Goal: Transaction & Acquisition: Book appointment/travel/reservation

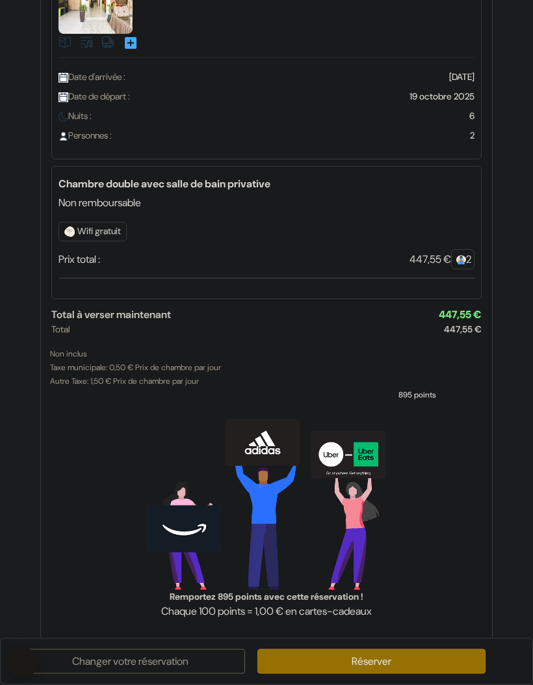
scroll to position [100, 0]
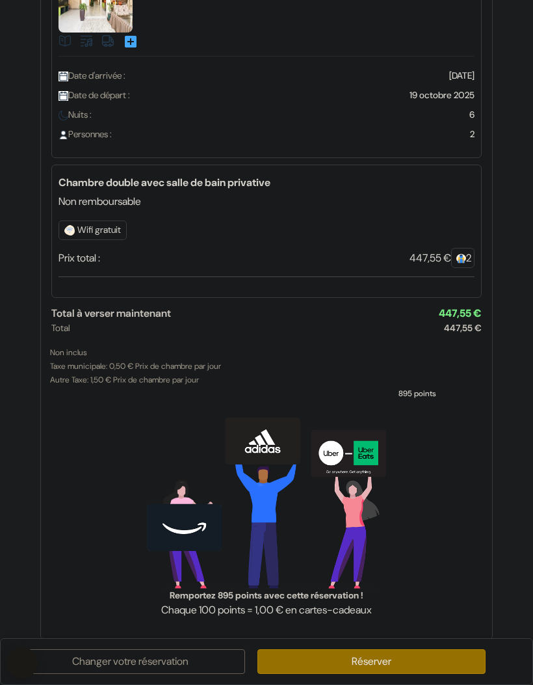
click at [418, 656] on link "Réserver" at bounding box center [372, 661] width 229 height 25
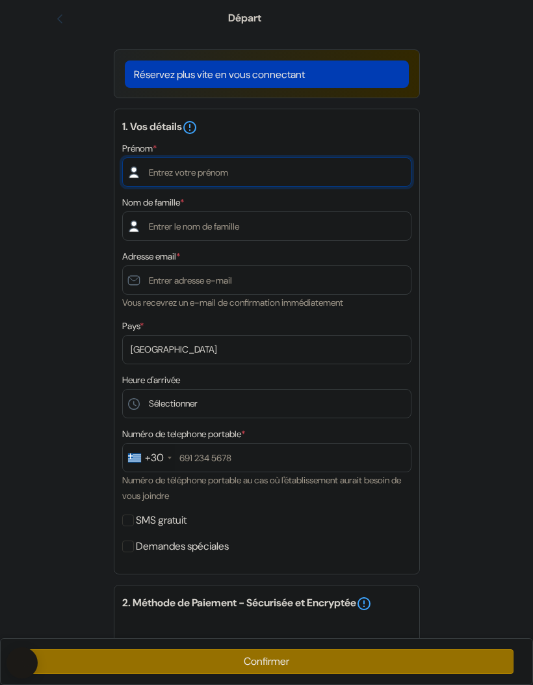
click at [270, 170] on input "text" at bounding box center [267, 171] width 290 height 29
type input "Anne"
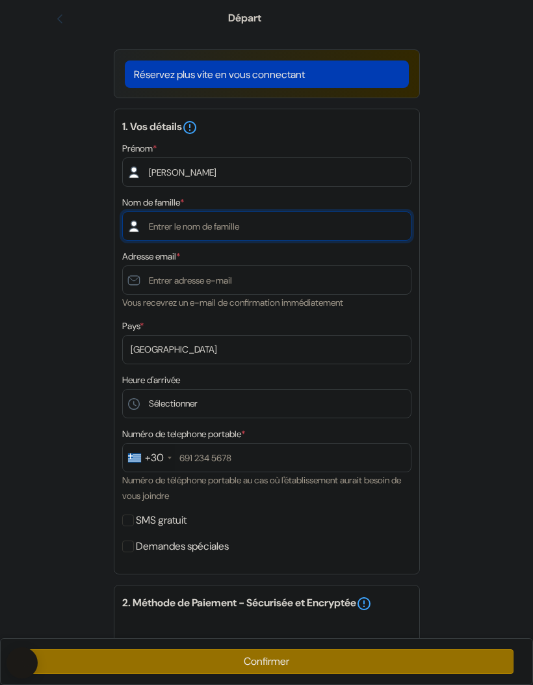
click at [339, 226] on input "text" at bounding box center [267, 225] width 290 height 29
type input "Vi"
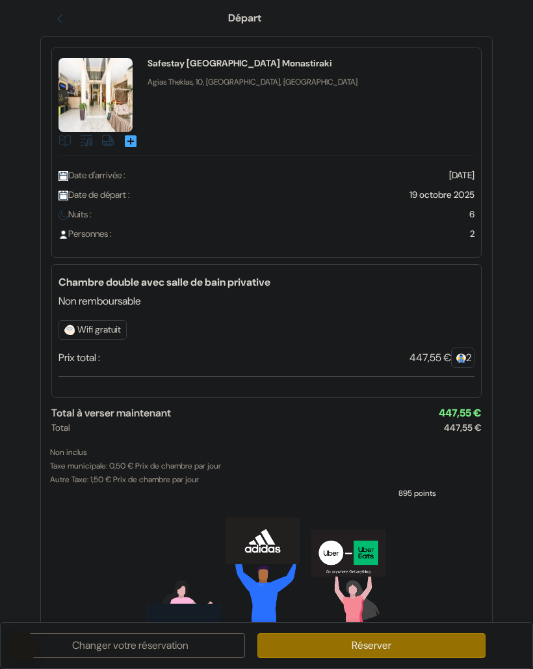
click at [408, 658] on link "Réserver" at bounding box center [372, 645] width 229 height 25
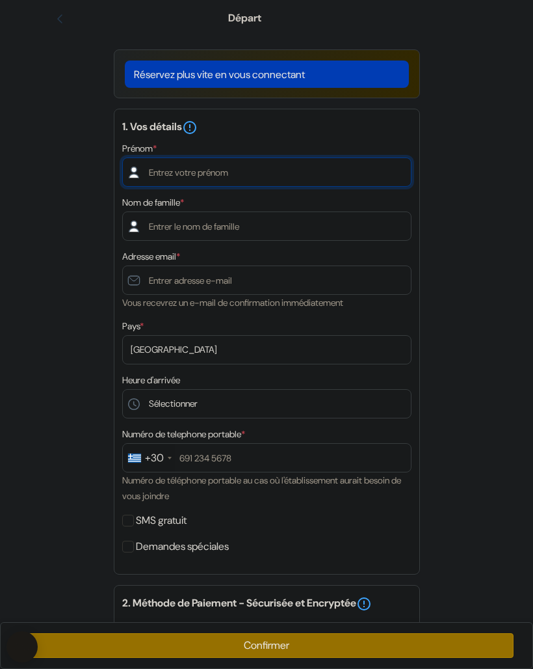
click at [299, 178] on input "text" at bounding box center [267, 171] width 290 height 29
type input "[PERSON_NAME]"
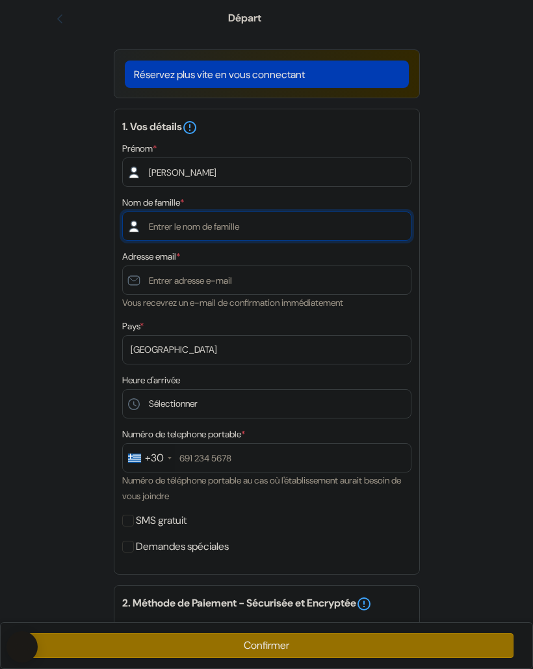
click at [291, 229] on input "text" at bounding box center [267, 225] width 290 height 29
type input "Viaud"
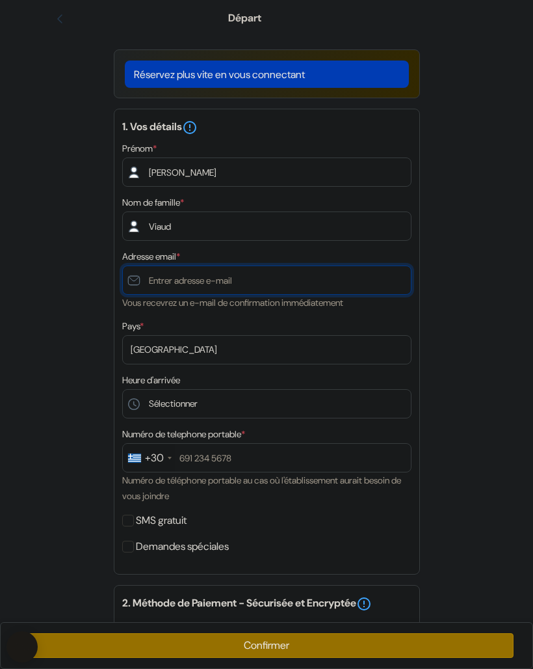
click at [316, 280] on input "text" at bounding box center [267, 279] width 290 height 29
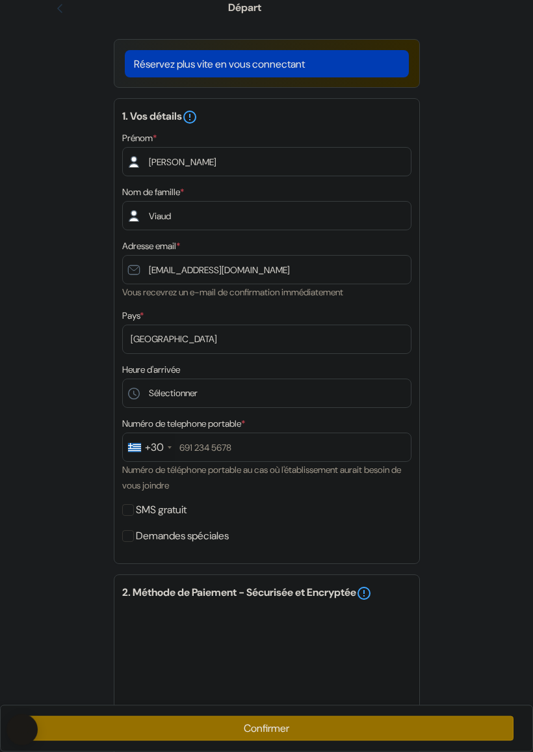
scroll to position [12, 0]
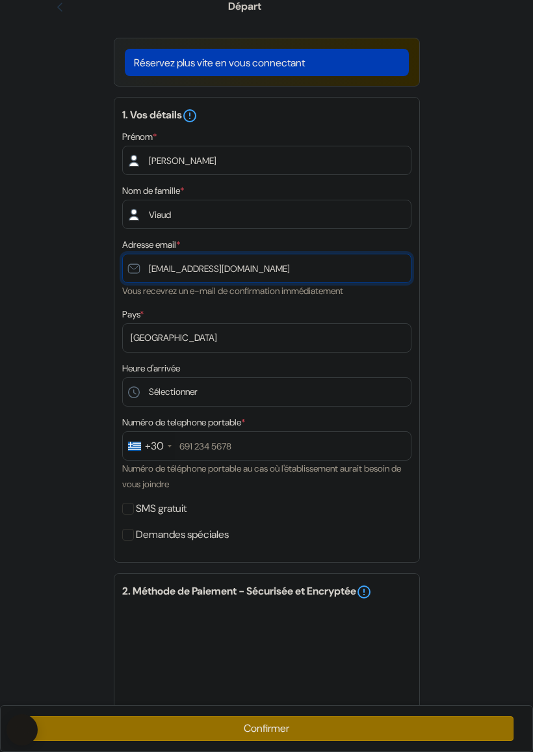
type input "[EMAIL_ADDRESS][DOMAIN_NAME]"
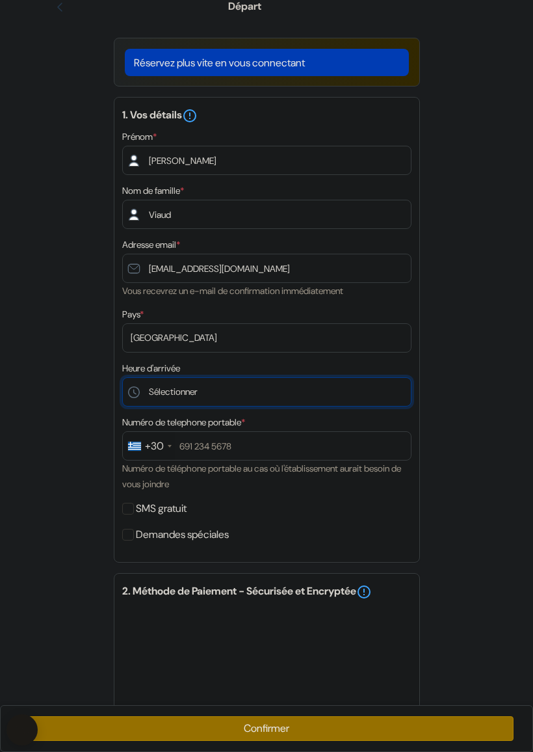
click at [385, 384] on select "Sélectionner 1:00 2:00 3:00 4:00 5:00 6:00 7:00 8:00 9:00 10:00 11:00 12:00 13:…" at bounding box center [267, 391] width 290 height 29
select select "14"
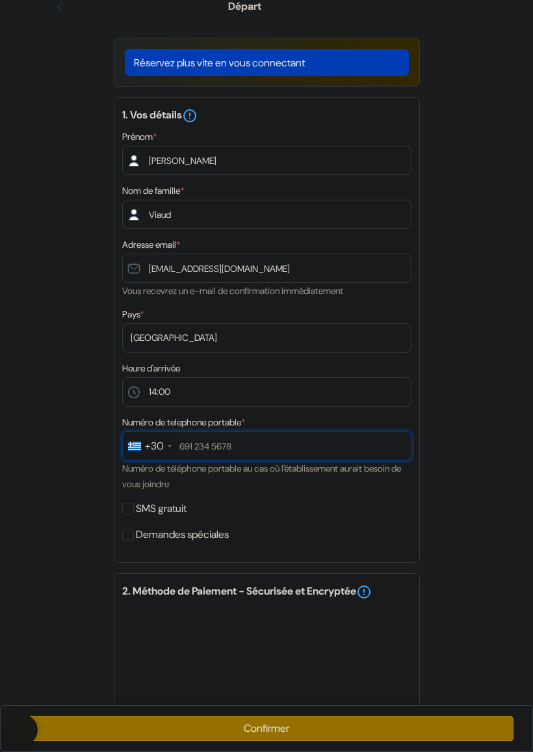
click at [234, 439] on input "text" at bounding box center [267, 445] width 290 height 29
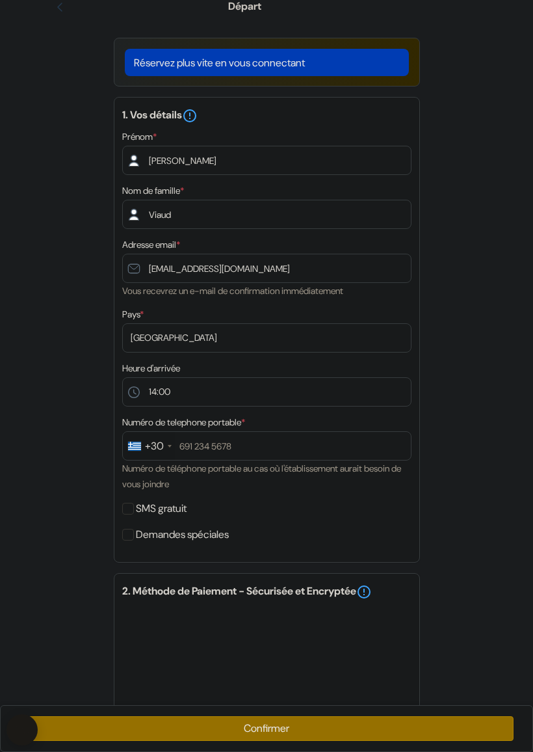
click at [137, 444] on div at bounding box center [134, 446] width 13 height 9
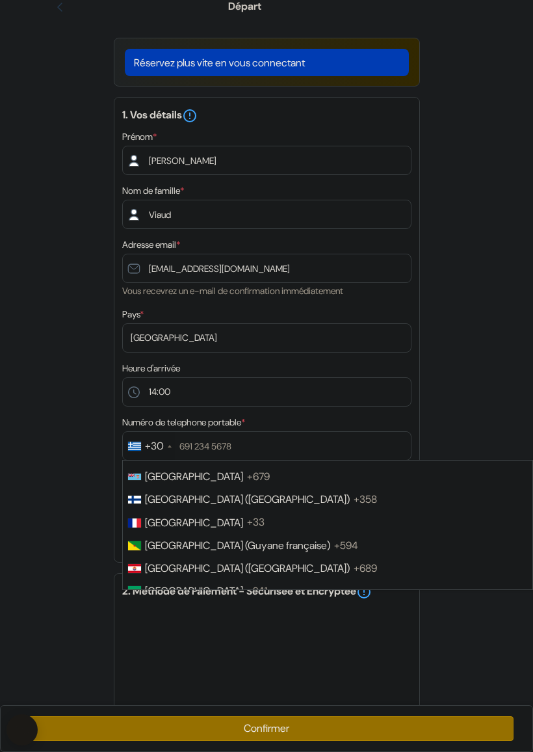
scroll to position [1753, 0]
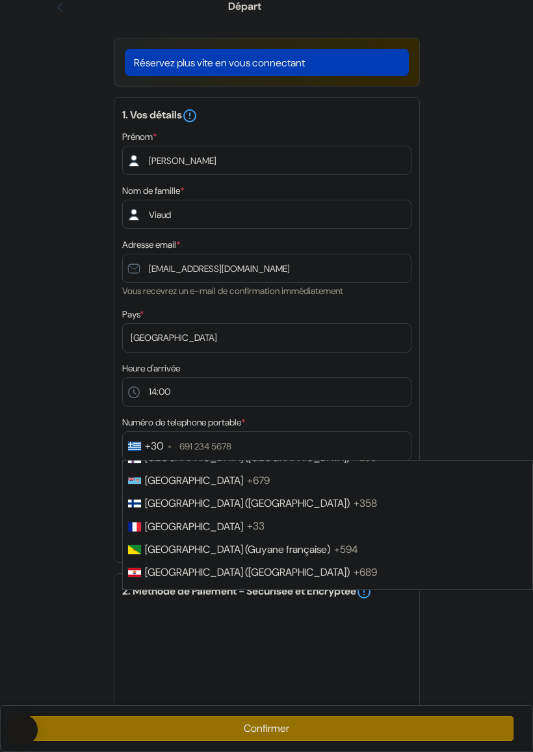
click at [247, 520] on span "+33" at bounding box center [256, 527] width 18 height 14
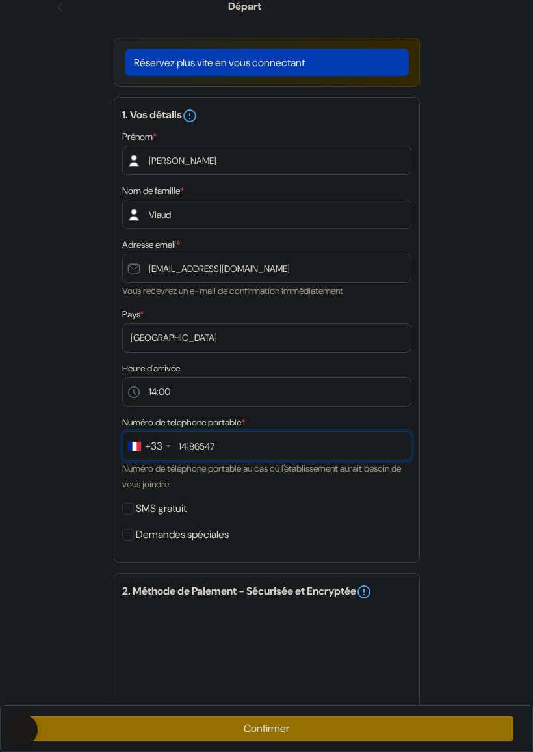
click at [177, 442] on input "14186547" at bounding box center [267, 445] width 290 height 29
type input "614186547"
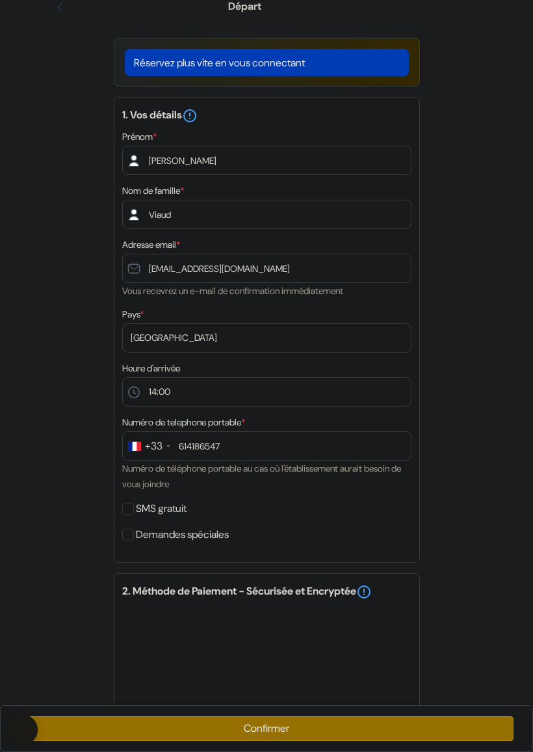
click at [481, 407] on div "add_box Safestay Athens Monastiraki Agias Theklas, 10, Athènes, Grèce done done…" at bounding box center [267, 523] width 468 height 997
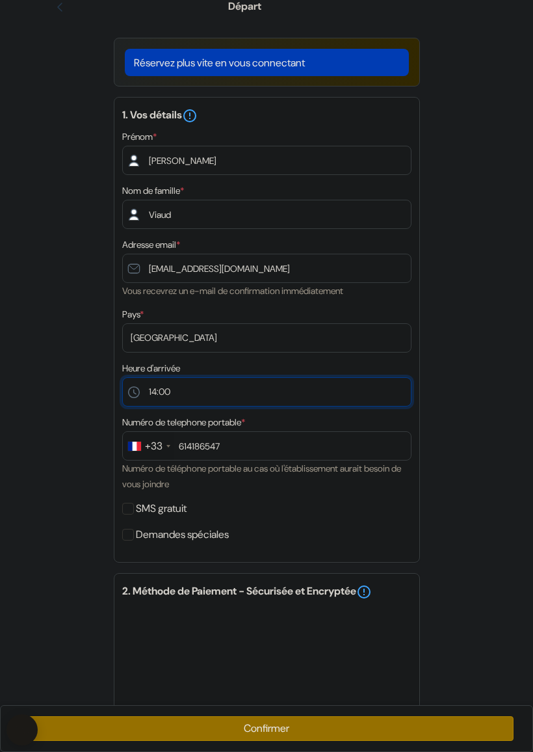
click at [298, 389] on select "Sélectionner 1:00 2:00 3:00 4:00 5:00 6:00 7:00 8:00 9:00 10:00 11:00 12:00 13:…" at bounding box center [267, 391] width 290 height 29
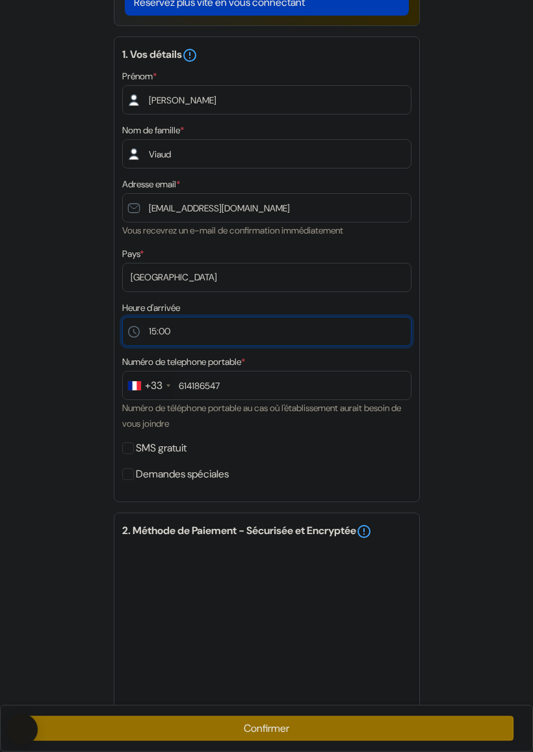
scroll to position [74, 0]
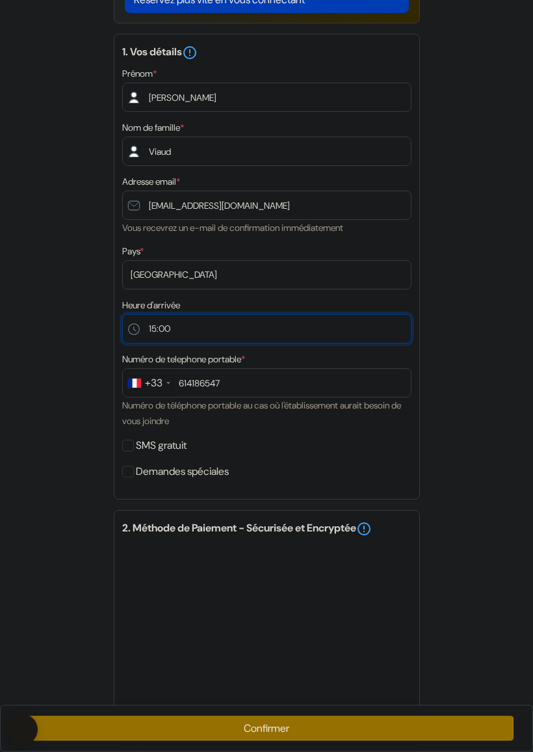
click at [277, 334] on select "Sélectionner 1:00 2:00 3:00 4:00 5:00 6:00 7:00 8:00 9:00 10:00 11:00 12:00 13:…" at bounding box center [267, 329] width 290 height 29
select select "19"
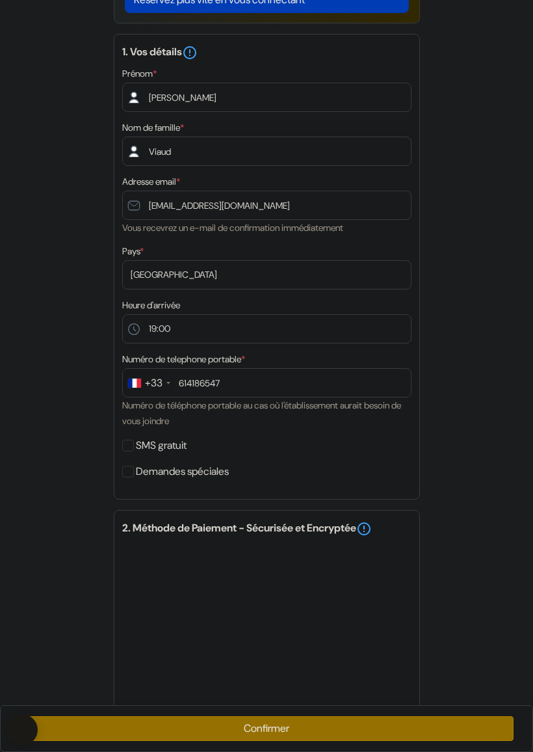
click at [131, 446] on input "SMS gratuit" at bounding box center [128, 446] width 12 height 12
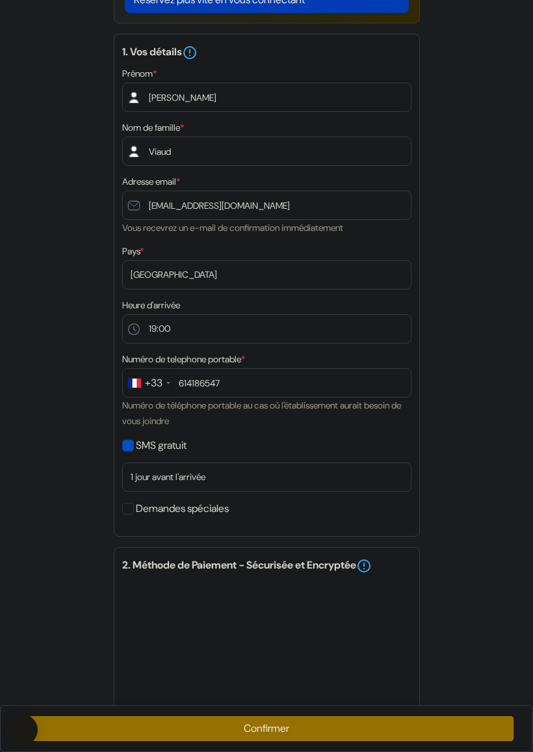
click at [133, 444] on input "SMS gratuit" at bounding box center [128, 446] width 12 height 12
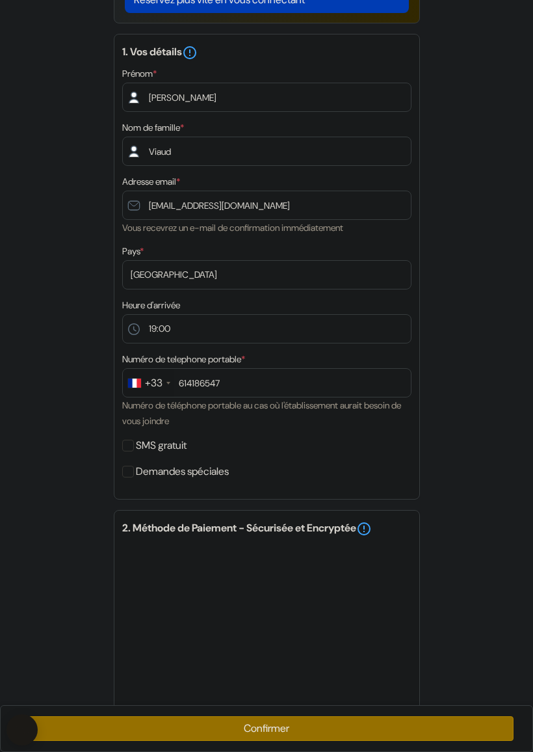
click at [131, 445] on input "SMS gratuit" at bounding box center [128, 446] width 12 height 12
checkbox input "true"
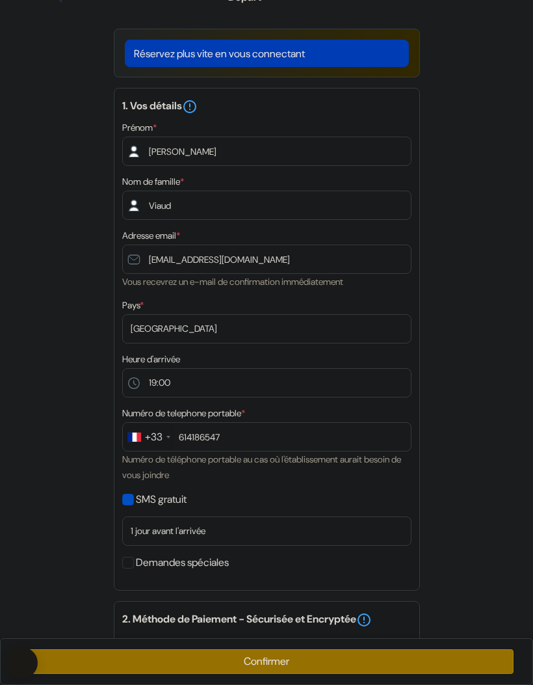
scroll to position [0, 0]
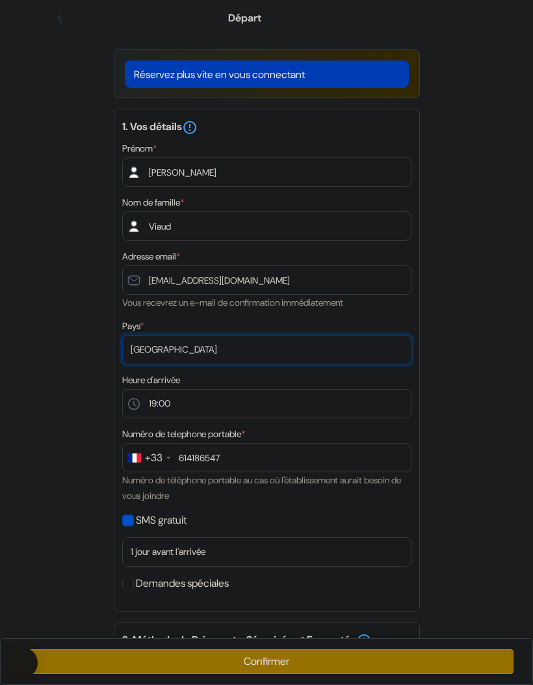
click at [219, 349] on select "Selectionner le pays Abkhazie Afghanistan Afrique Du sud Albanie Algérie Allema…" at bounding box center [267, 349] width 290 height 29
select select "67"
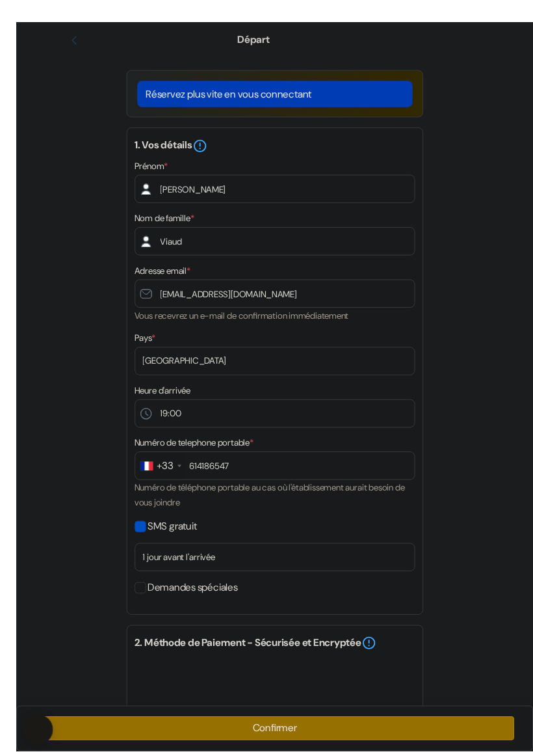
scroll to position [37, 0]
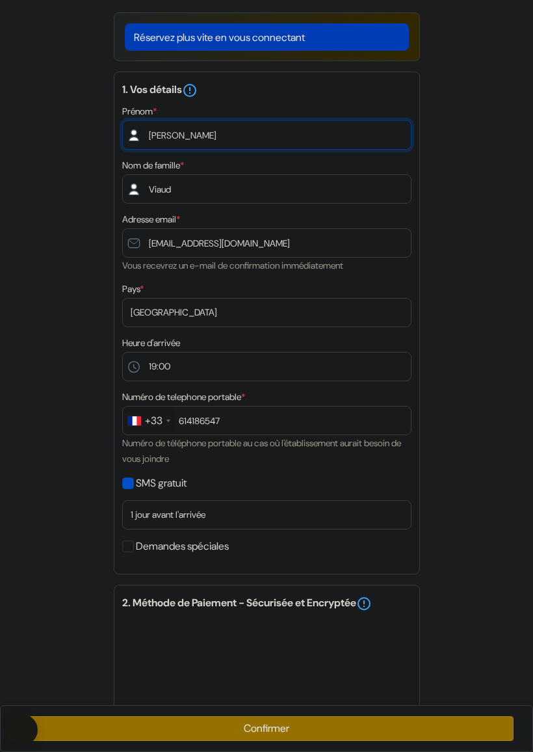
click at [209, 141] on input "Anne" at bounding box center [267, 134] width 290 height 29
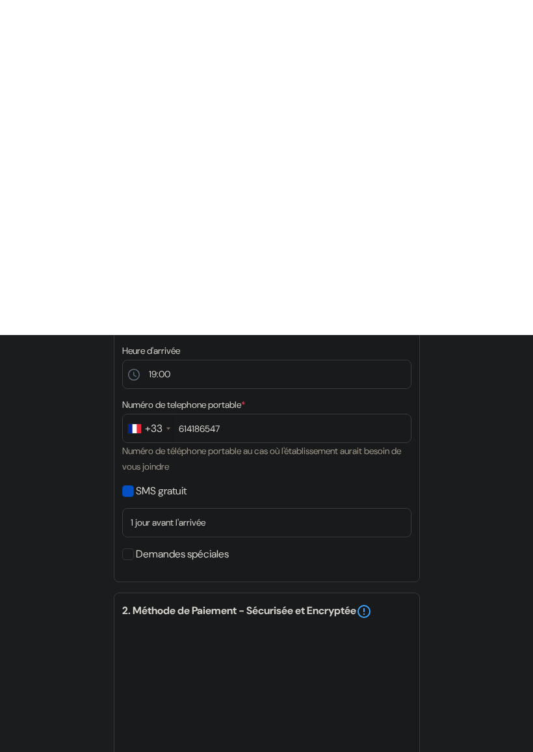
scroll to position [380, 0]
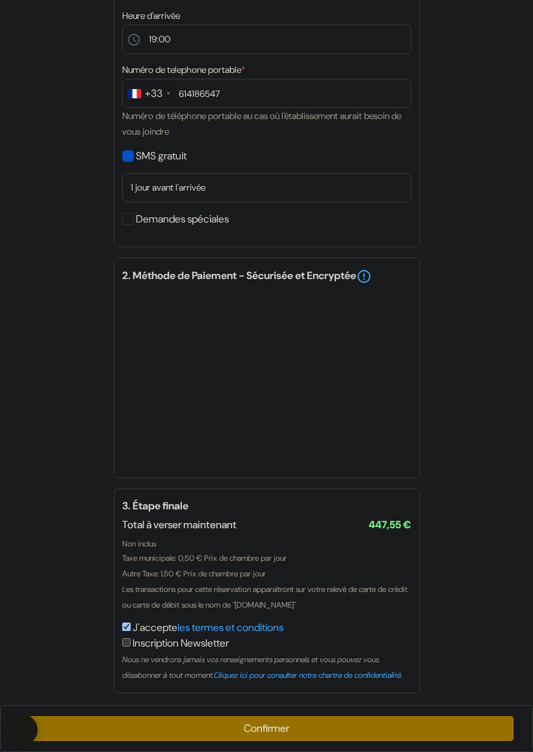
type input "Anne Helen"
click at [268, 668] on button "Confirmer Loading..." at bounding box center [267, 728] width 495 height 25
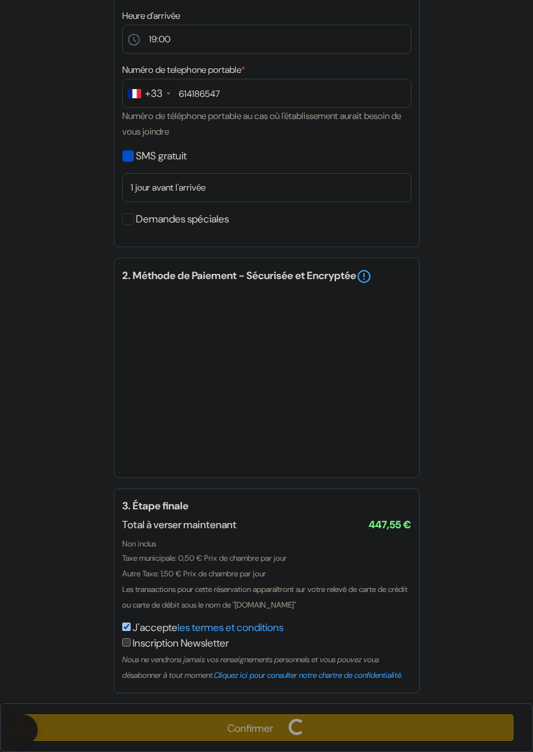
click at [31, 452] on form "Départ add_box Safestay Athens Monastiraki Agias Theklas, 10, Athènes, Grèce do…" at bounding box center [266, 171] width 533 height 1071
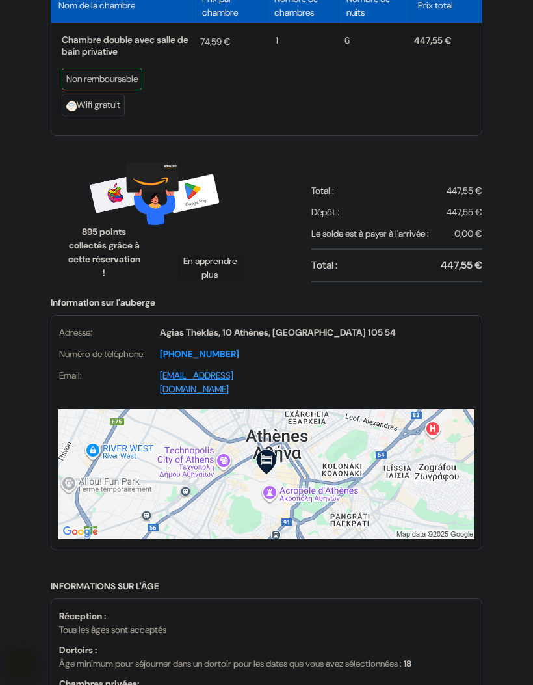
scroll to position [622, 0]
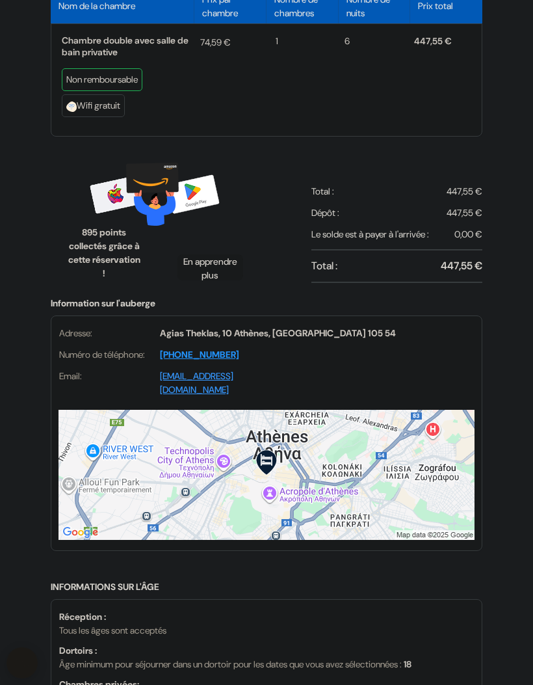
click at [466, 283] on div at bounding box center [397, 282] width 171 height 1
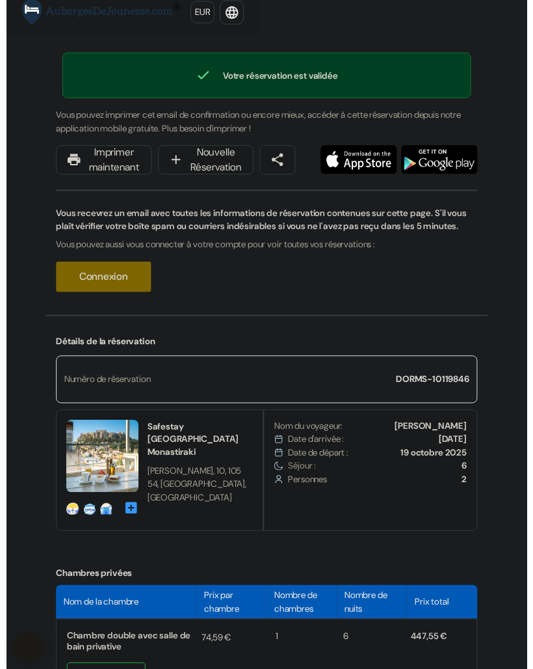
scroll to position [0, 0]
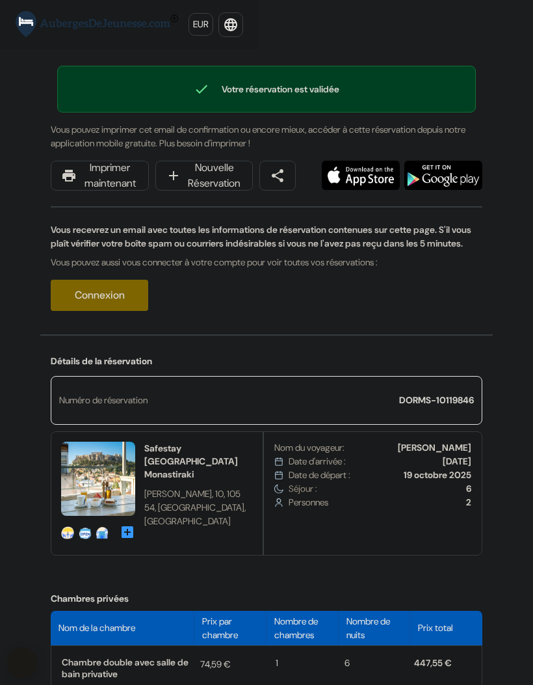
click at [94, 306] on link "Connexion" at bounding box center [100, 295] width 98 height 31
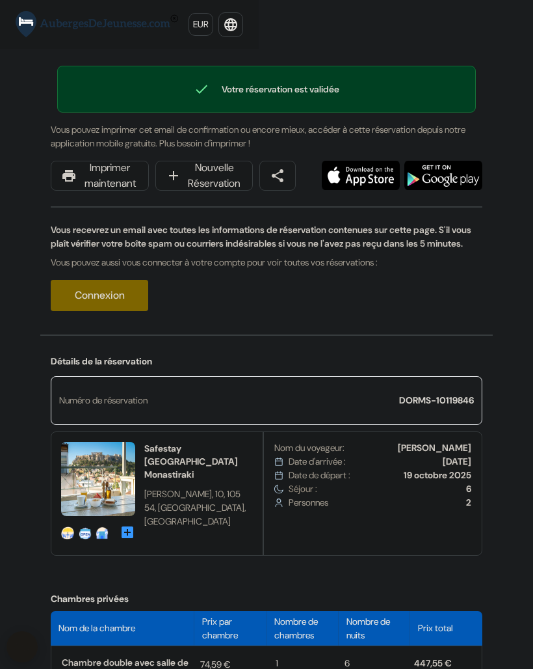
click at [111, 311] on link "Connexion" at bounding box center [100, 295] width 98 height 31
click at [109, 304] on link "Connexion" at bounding box center [100, 295] width 98 height 31
